Goal: Navigation & Orientation: Go to known website

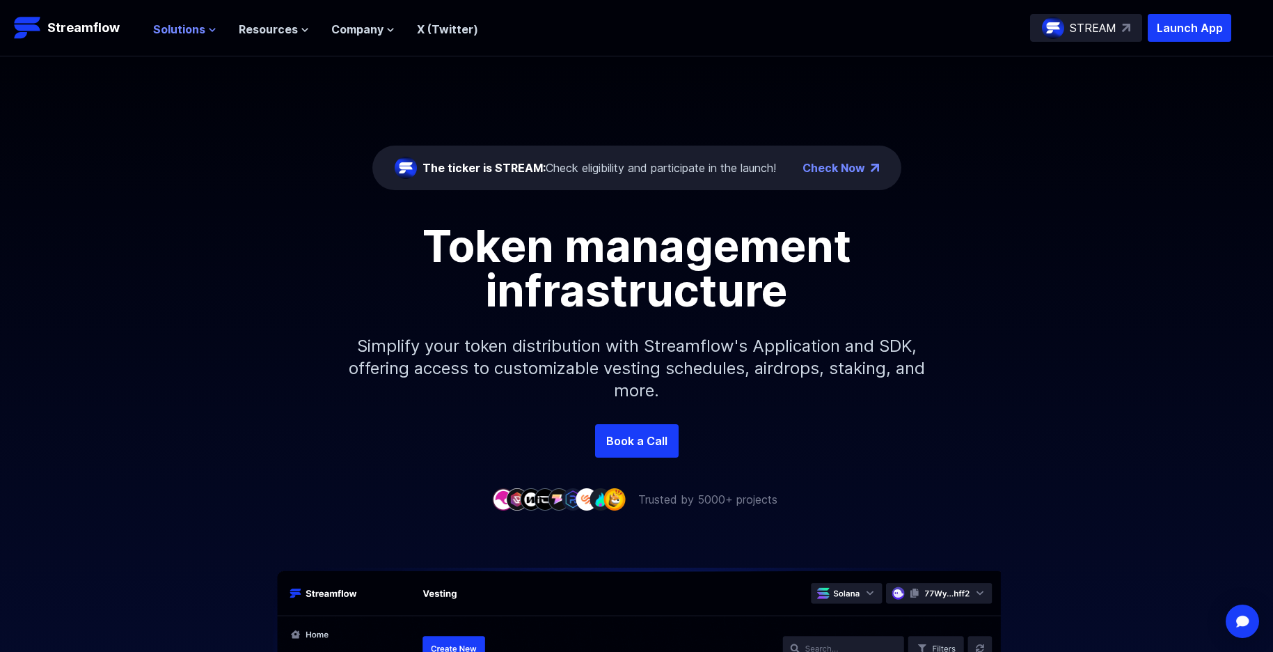
click at [163, 31] on span "Solutions" at bounding box center [179, 29] width 52 height 17
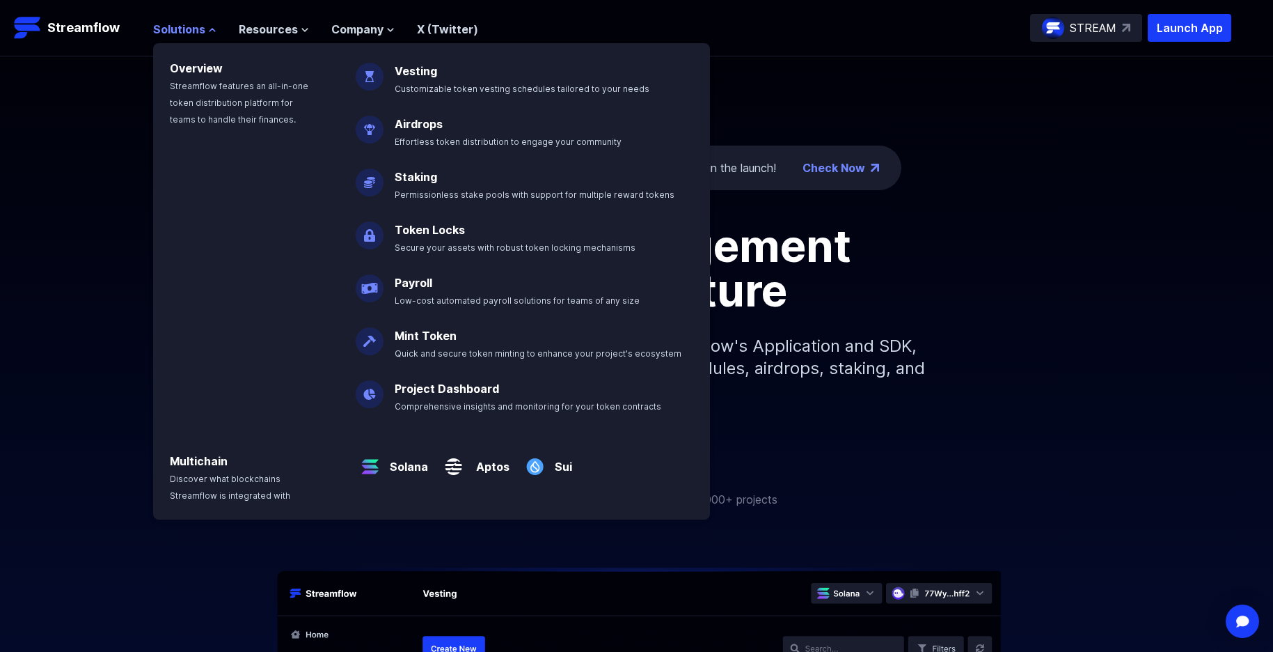
click at [183, 31] on span "Solutions" at bounding box center [179, 29] width 52 height 17
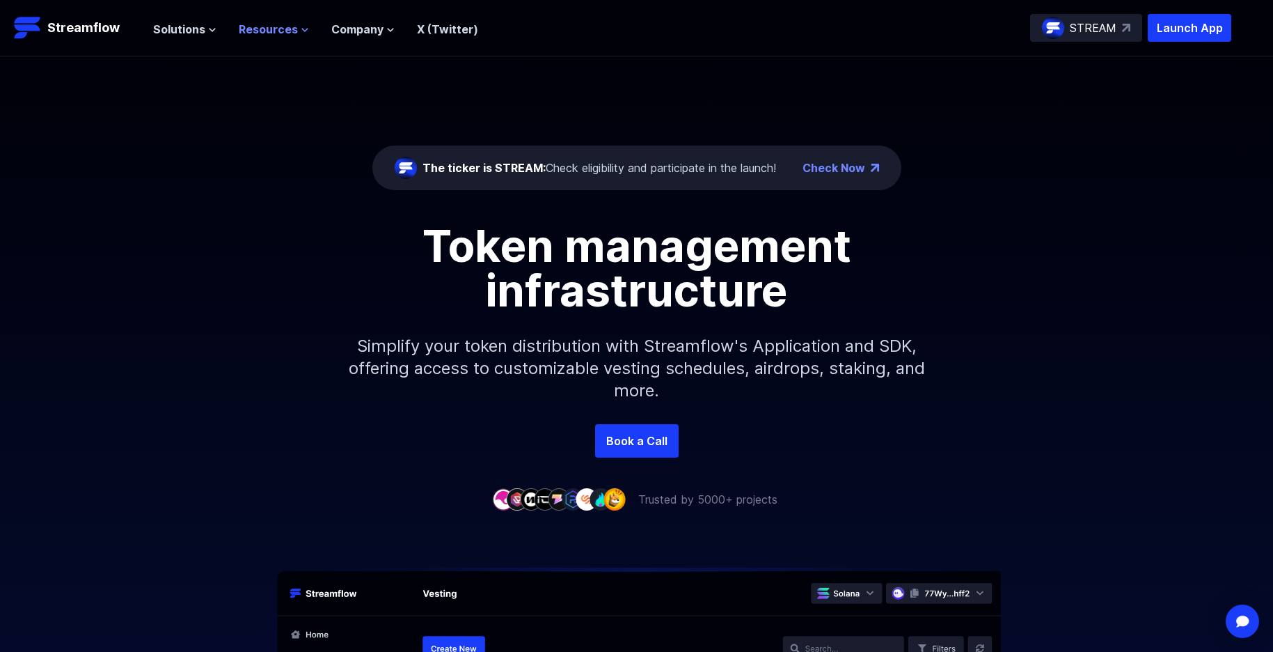
click at [285, 30] on span "Resources" at bounding box center [268, 29] width 59 height 17
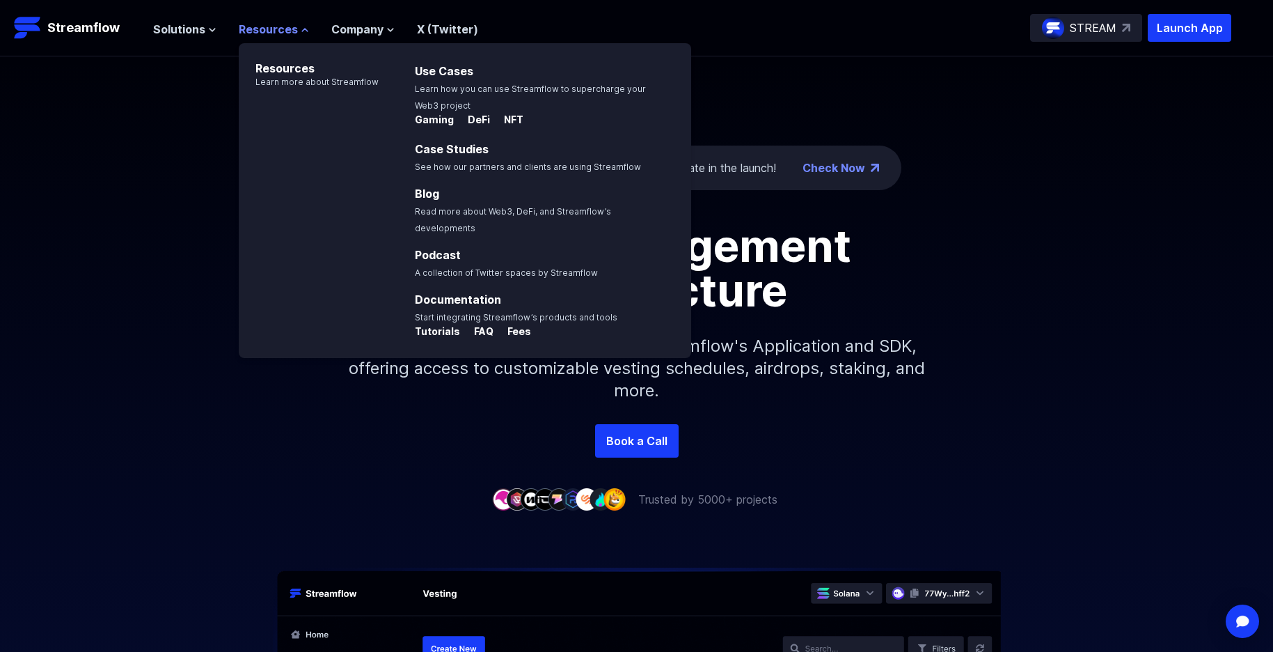
click at [285, 30] on span "Resources" at bounding box center [268, 29] width 59 height 17
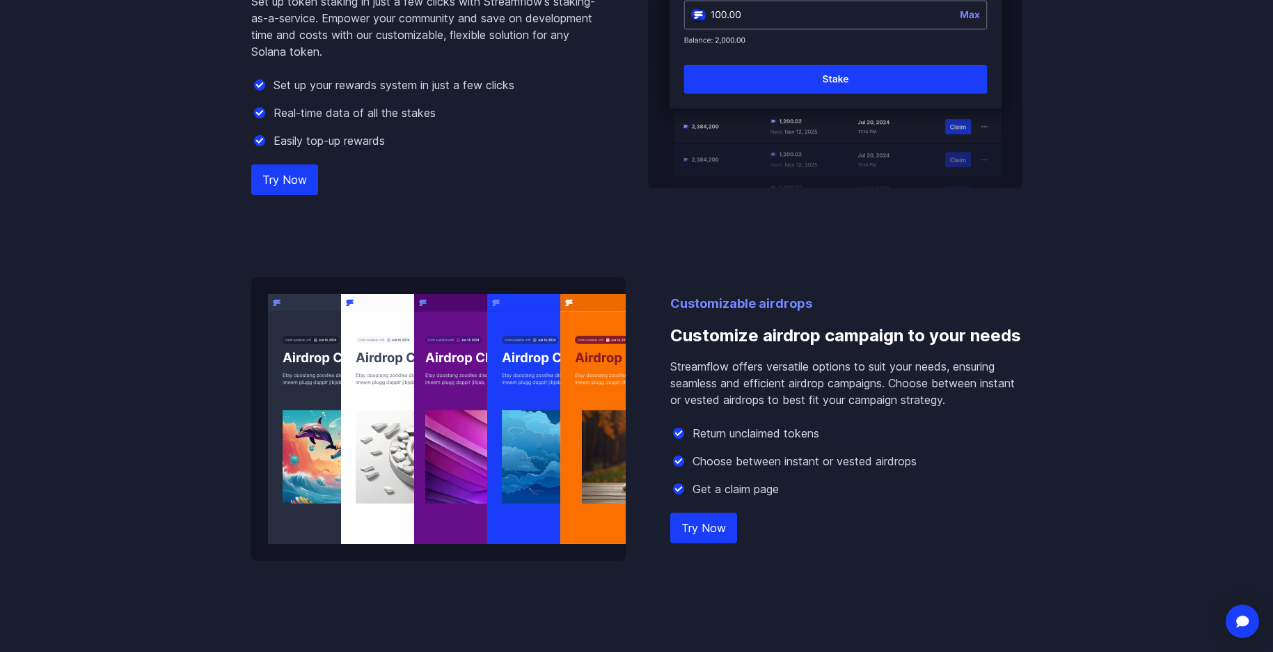
scroll to position [1972, 0]
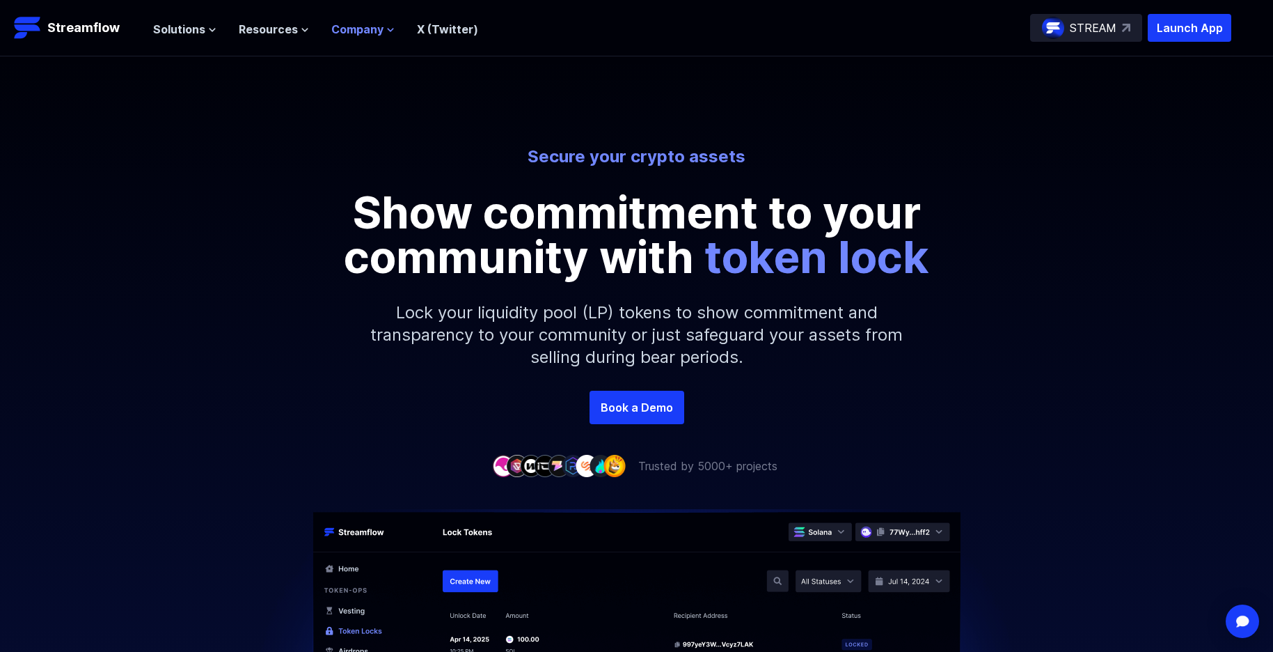
click at [367, 33] on span "Company" at bounding box center [357, 29] width 52 height 17
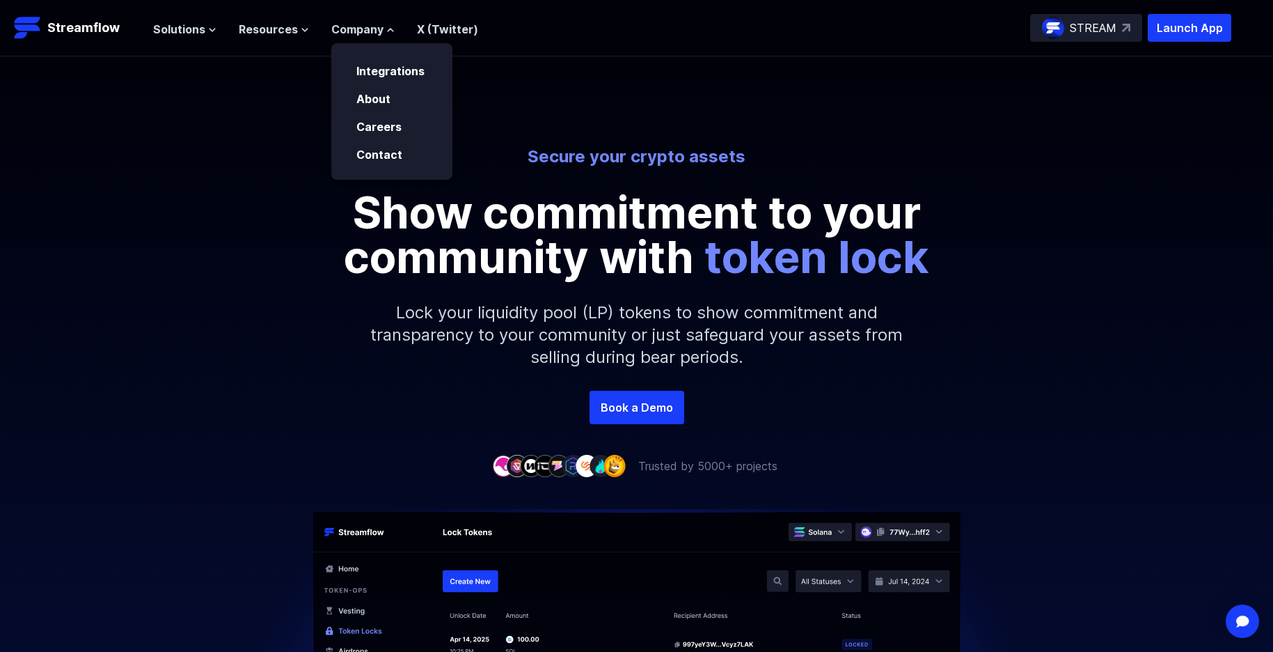
click at [428, 33] on link "X (Twitter)" at bounding box center [447, 29] width 61 height 14
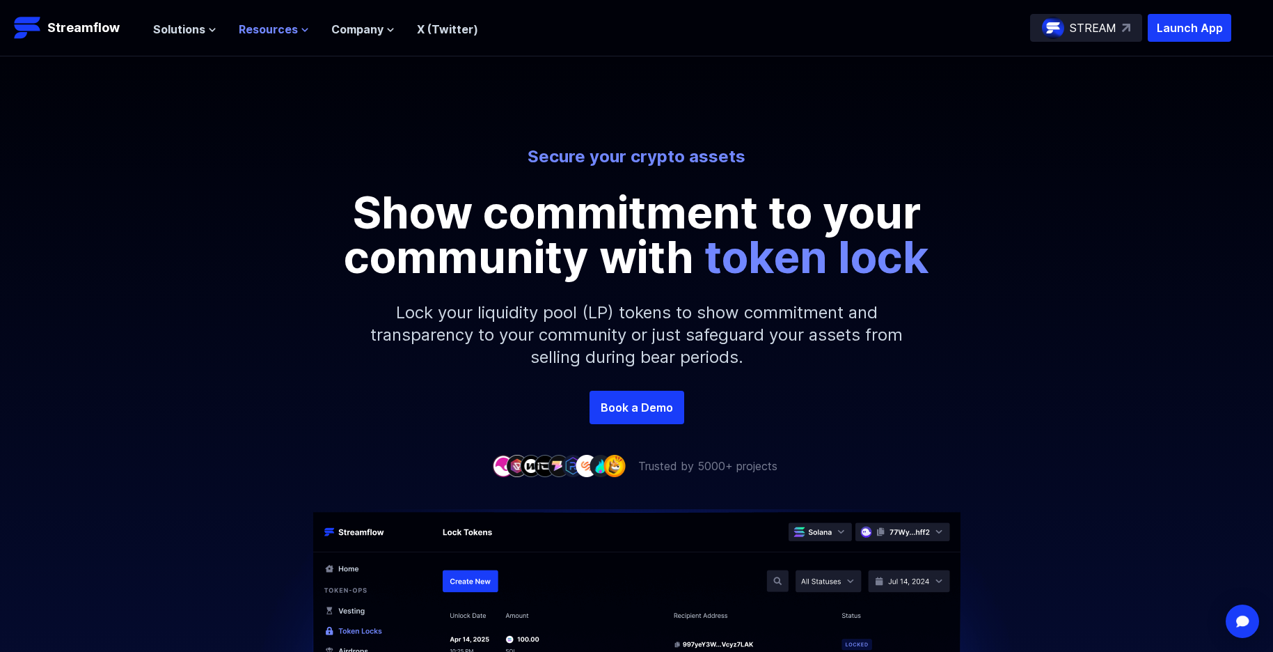
click at [286, 30] on span "Resources" at bounding box center [268, 29] width 59 height 17
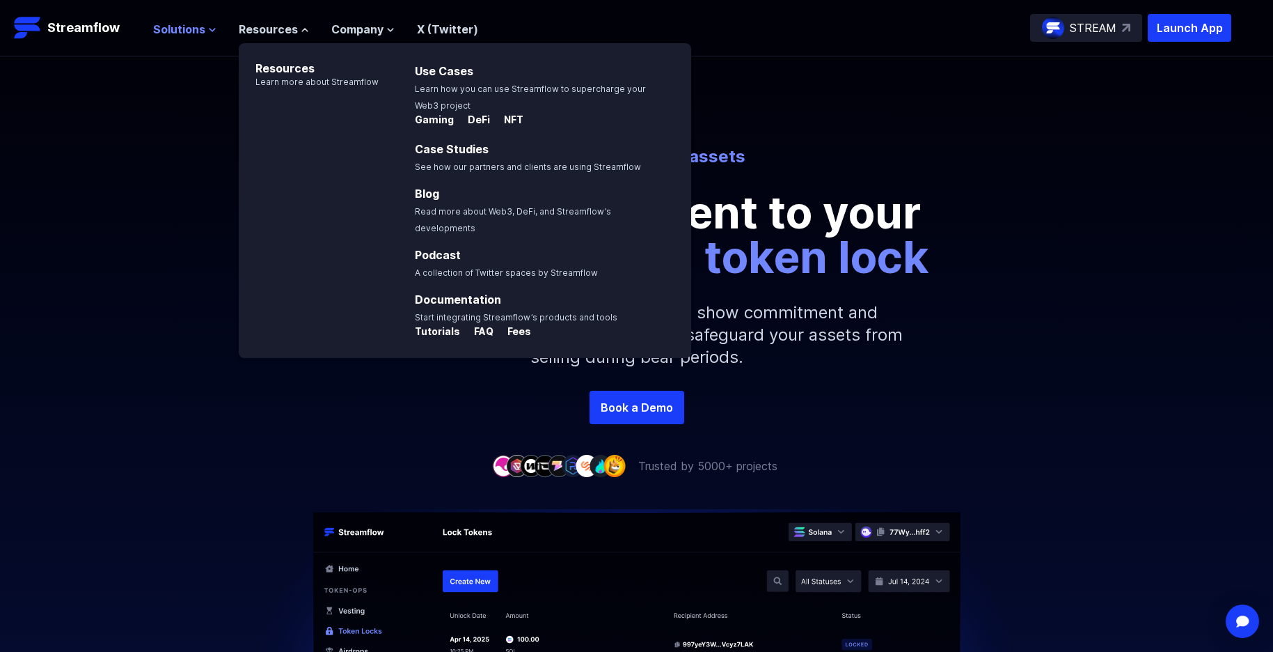
click at [179, 28] on span "Solutions" at bounding box center [179, 29] width 52 height 17
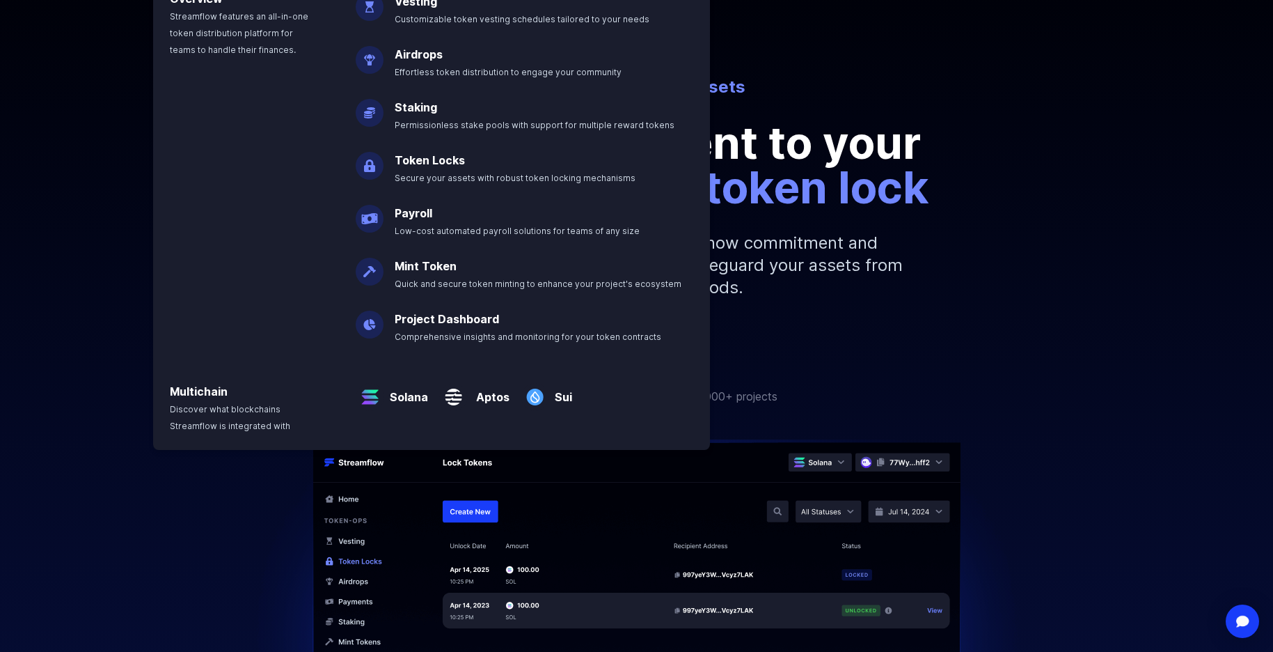
click at [901, 255] on p "Lock your liquidity pool (LP) tokens to show commitment and transparency to you…" at bounding box center [637, 265] width 599 height 111
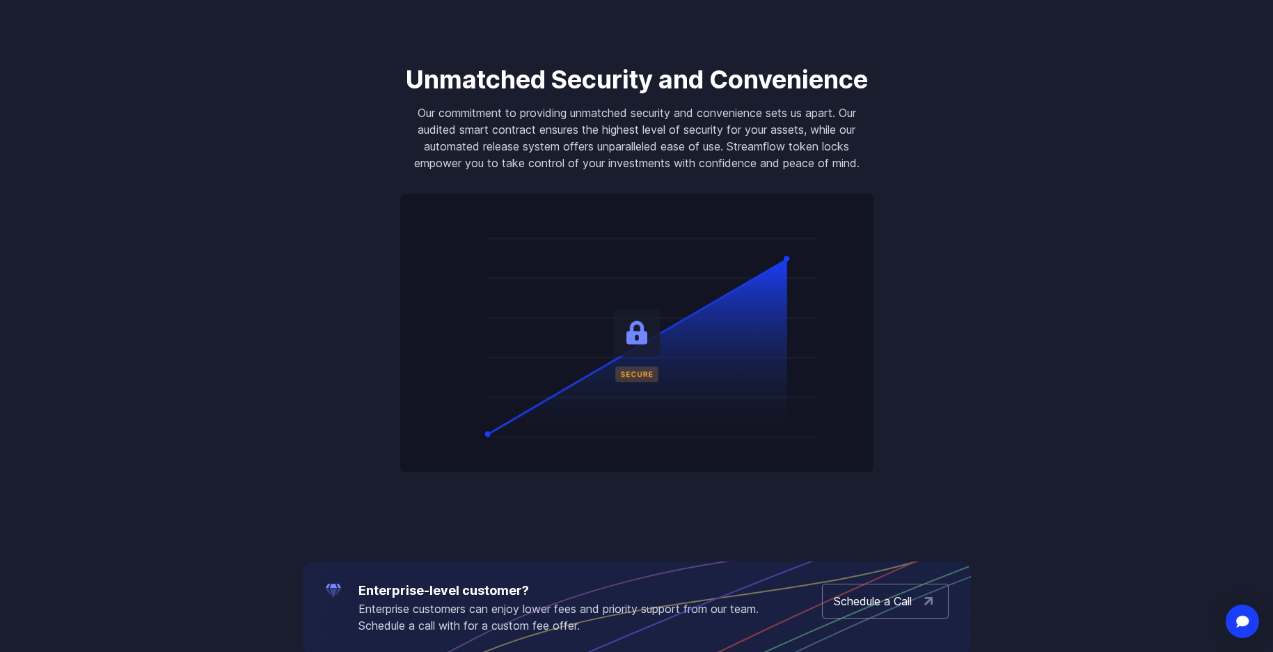
scroll to position [2087, 0]
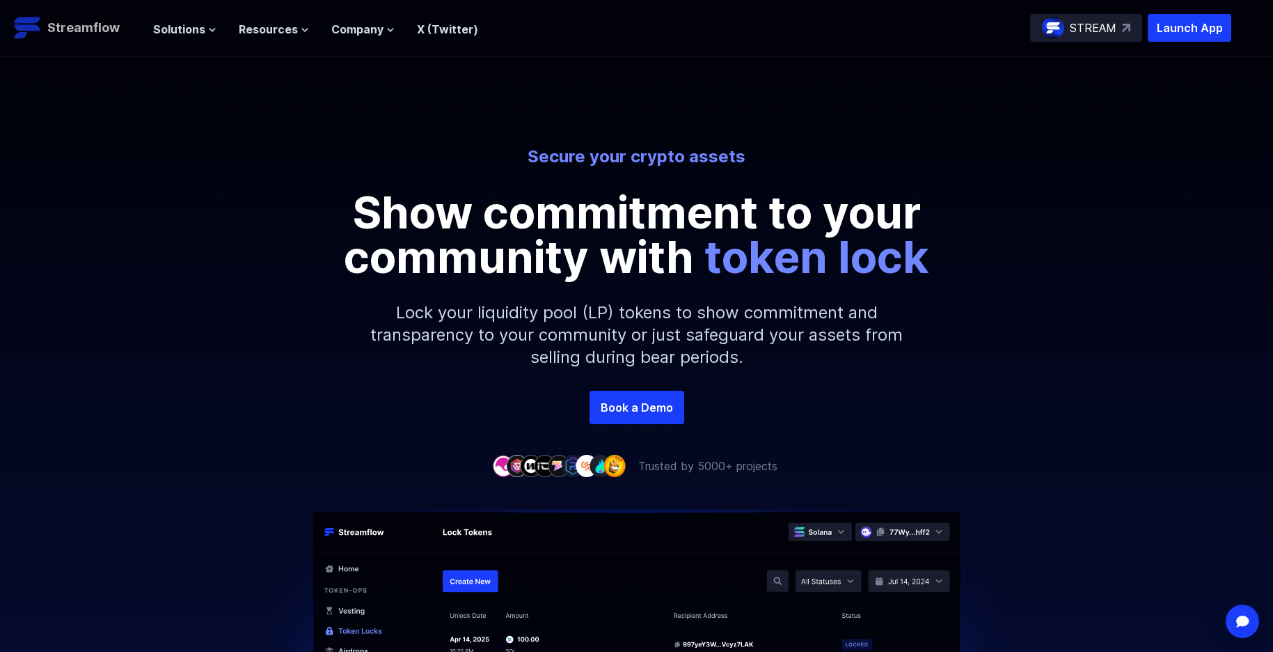
click at [109, 33] on p "Streamflow" at bounding box center [83, 27] width 72 height 19
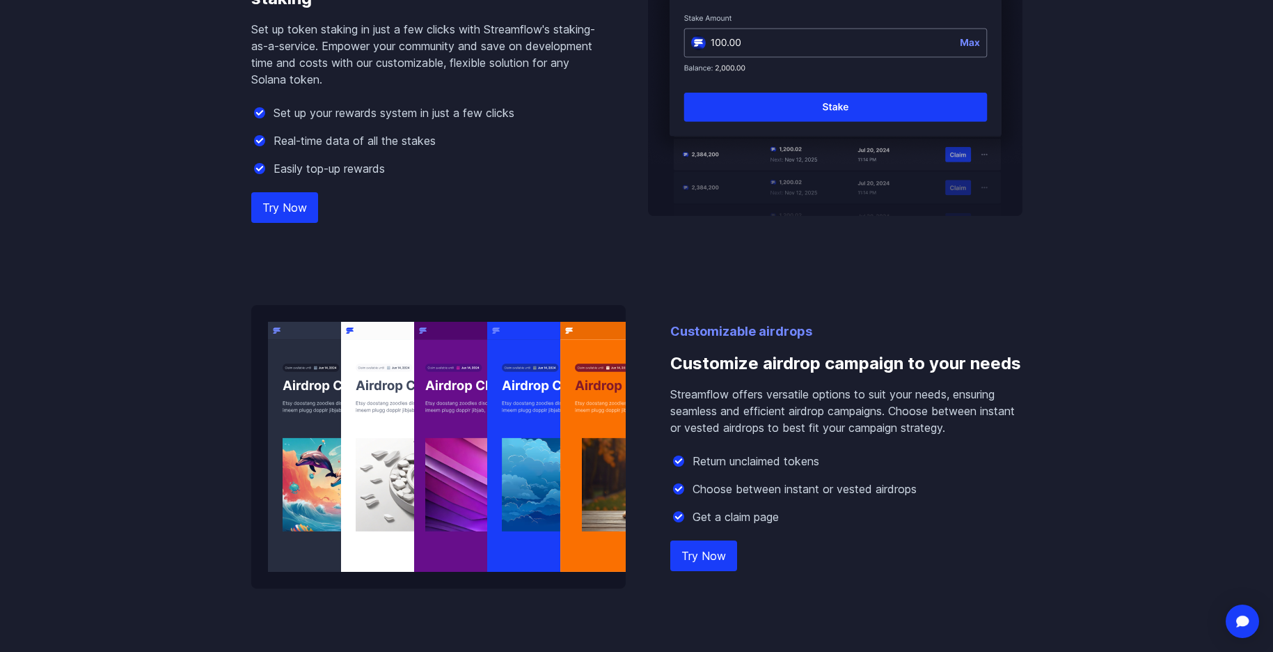
scroll to position [1605, 0]
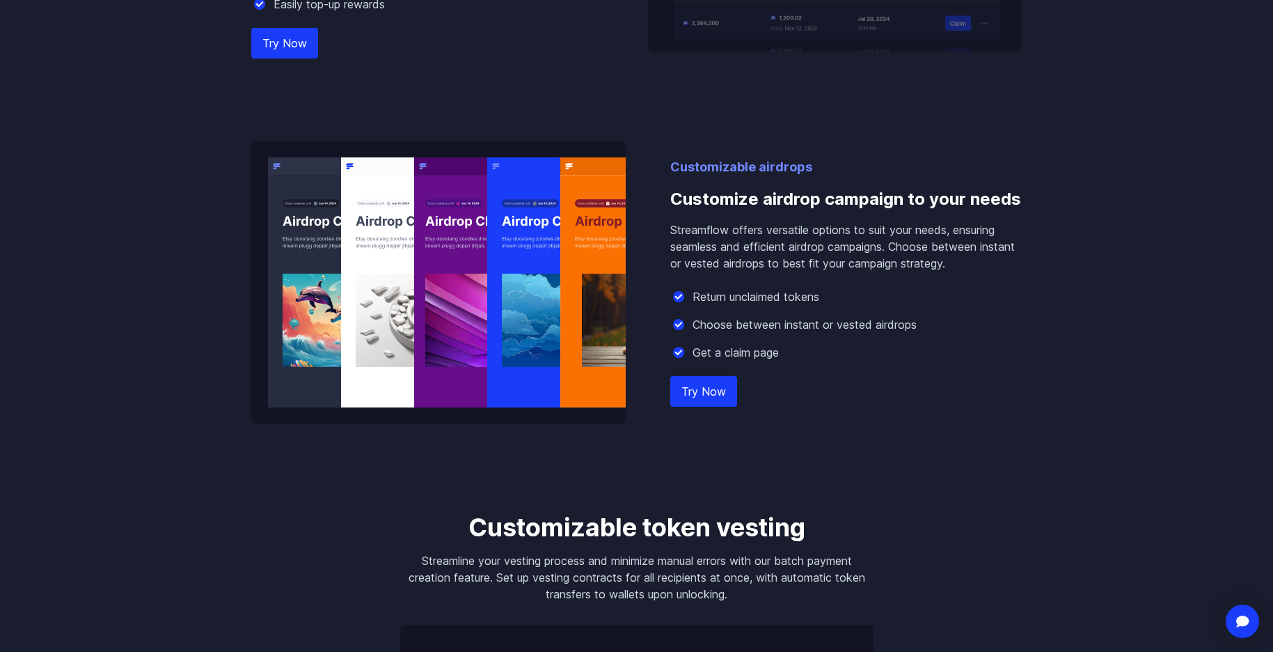
click at [291, 49] on link "Try Now" at bounding box center [284, 43] width 67 height 31
